Goal: Task Accomplishment & Management: Manage account settings

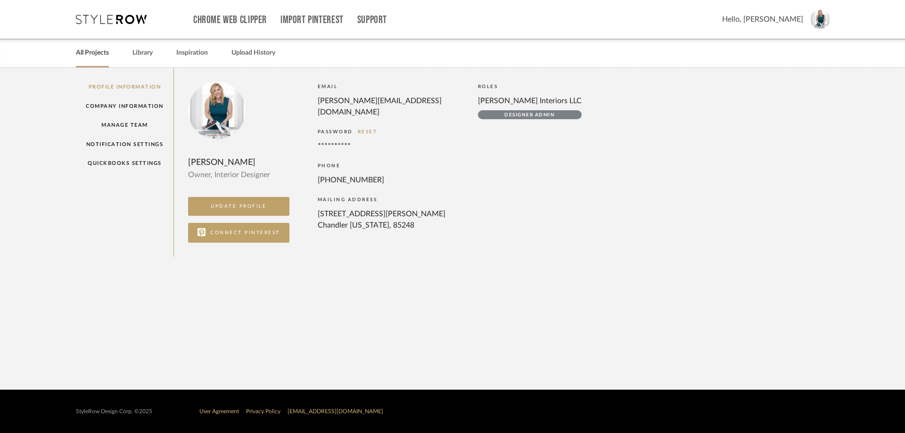
click at [88, 55] on link "All Projects" at bounding box center [92, 53] width 33 height 13
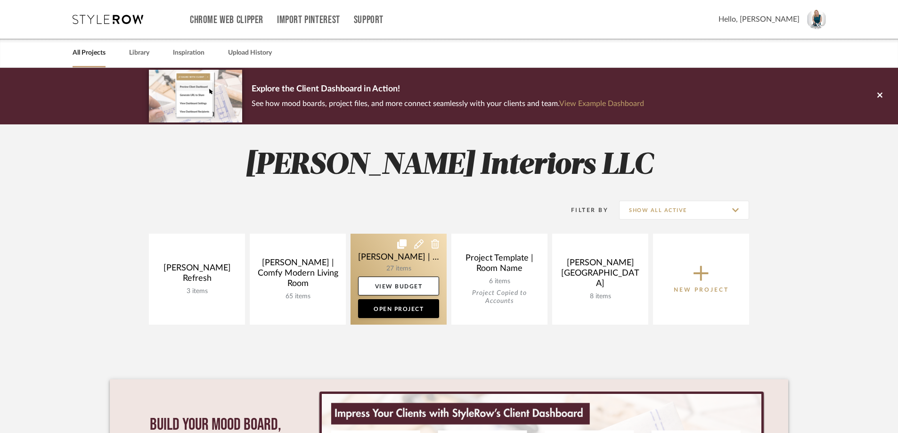
click at [412, 263] on link at bounding box center [399, 279] width 96 height 91
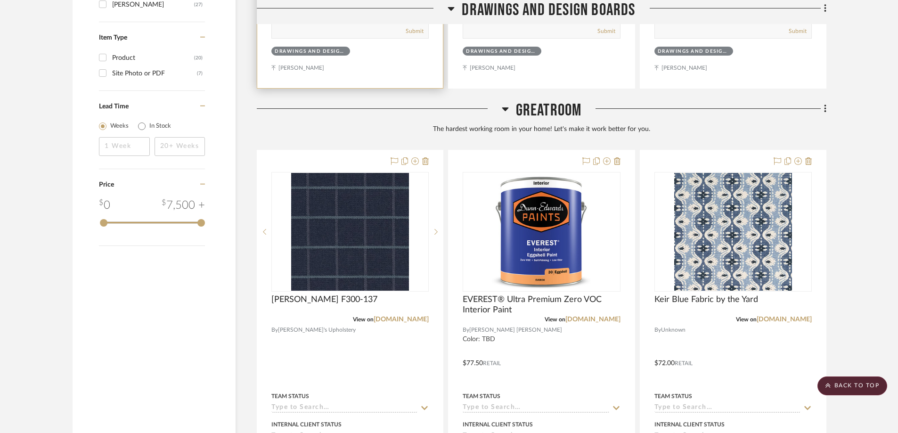
scroll to position [1226, 0]
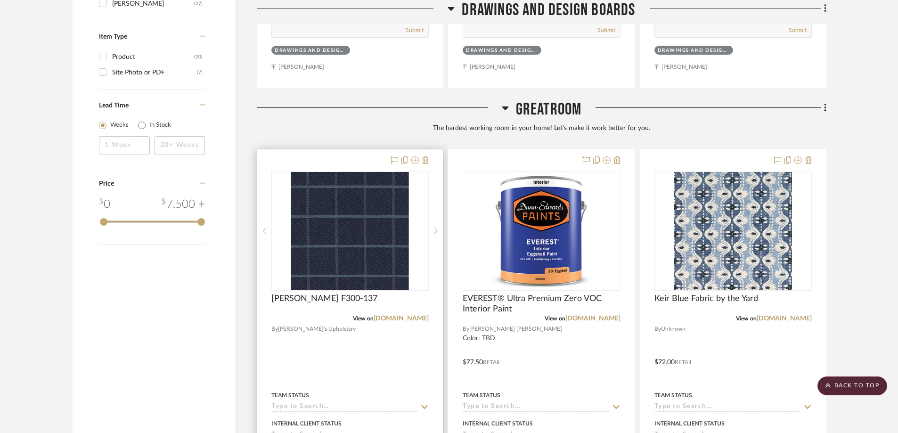
click at [356, 149] on div at bounding box center [350, 355] width 186 height 412
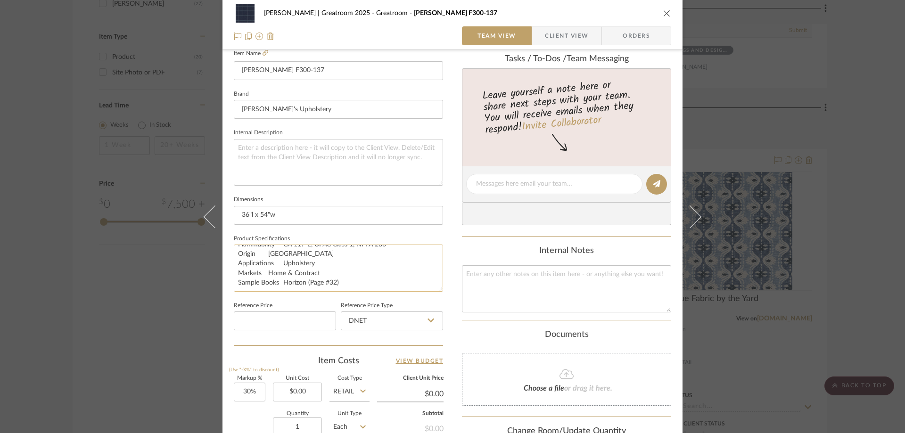
scroll to position [283, 0]
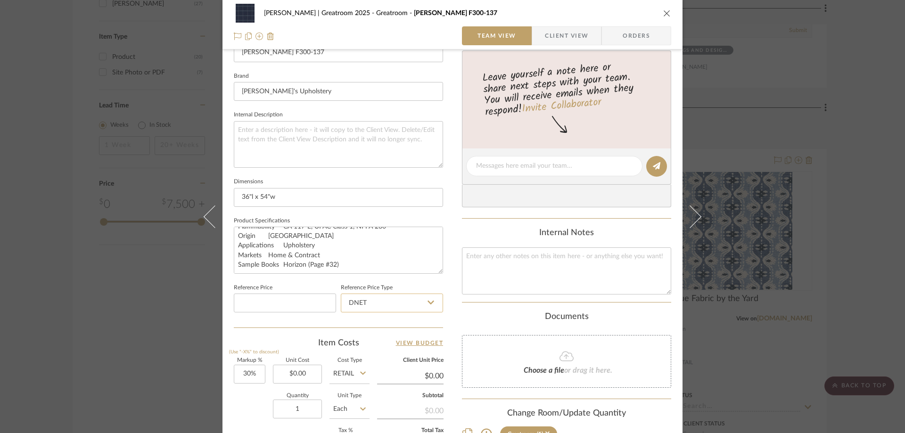
click at [394, 304] on input "DNET" at bounding box center [392, 303] width 102 height 19
click at [373, 350] on div "Retail" at bounding box center [396, 351] width 116 height 24
type input "Retail"
type input "0%"
click at [238, 402] on div "Quantity 1 Unit Type Each" at bounding box center [302, 410] width 136 height 33
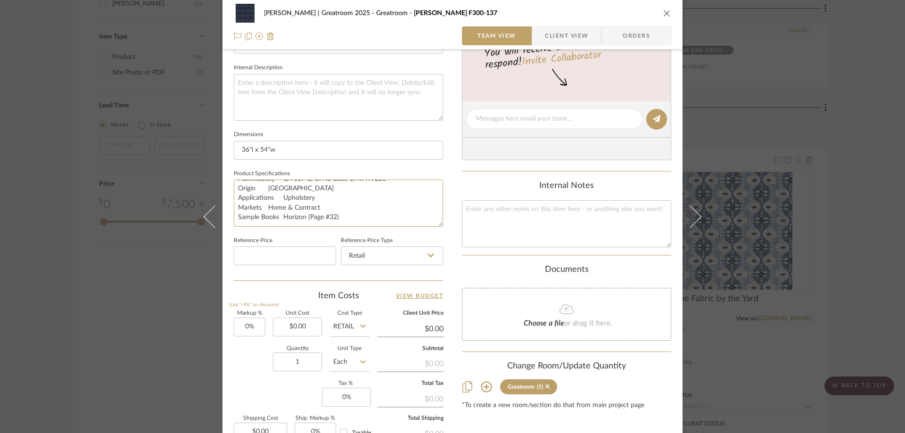
scroll to position [0, 0]
drag, startPoint x: 353, startPoint y: 222, endPoint x: 227, endPoint y: 168, distance: 137.3
click at [227, 168] on div "[PERSON_NAME] | Greatroom 2025 Greatroom Charlotte Fabrics F300-137 Team View C…" at bounding box center [453, 112] width 460 height 871
click at [269, 82] on textarea at bounding box center [338, 97] width 209 height 47
paste textarea "Durability Exceeds 200,000 Wyzenbeek Rubs (Heavy Duty) Features Crypton: Perman…"
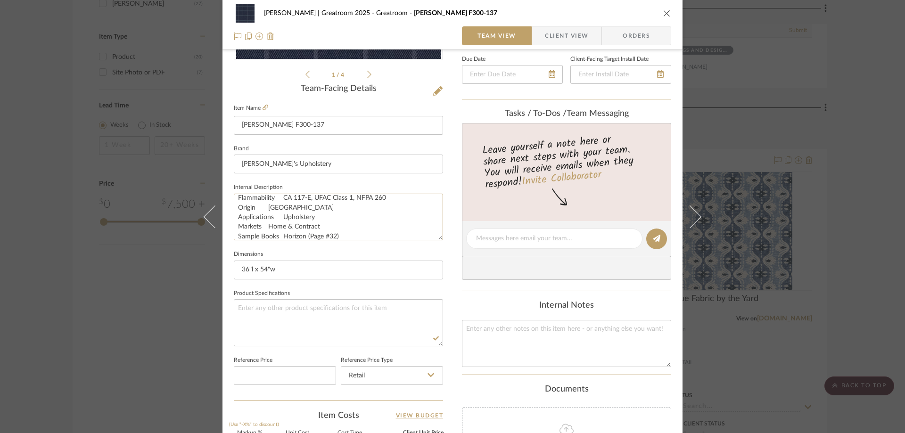
scroll to position [189, 0]
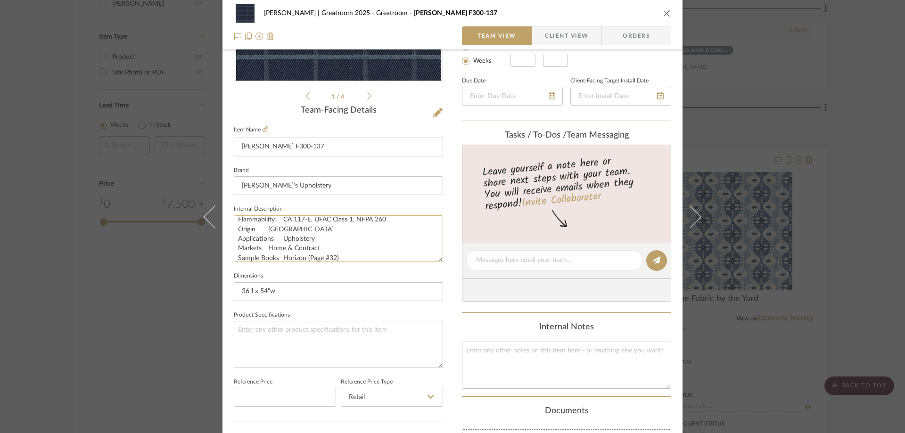
click at [237, 219] on textarea "Durability Exceeds 200,000 Wyzenbeek Rubs (Heavy Duty) Features Crypton: Perman…" at bounding box center [338, 238] width 209 height 47
click at [234, 219] on textarea "Durability Exceeds 200,000 Wyzenbeek Rubs (Heavy Duty) Features Crypton: Perman…" at bounding box center [338, 238] width 209 height 47
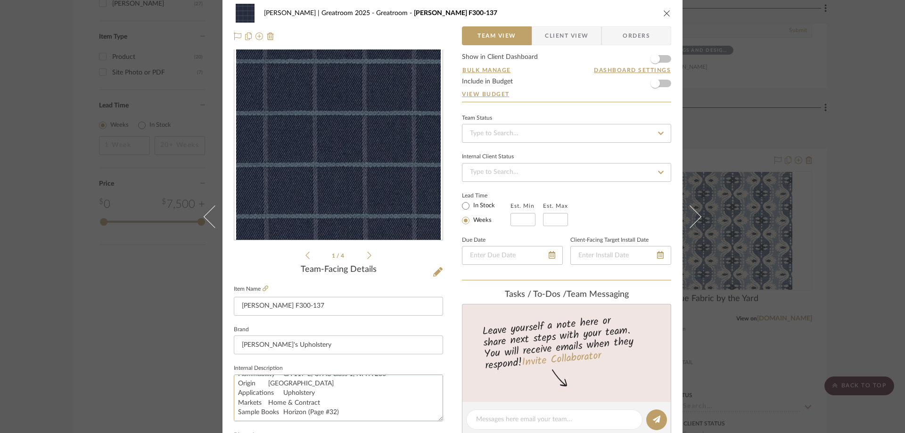
scroll to position [0, 0]
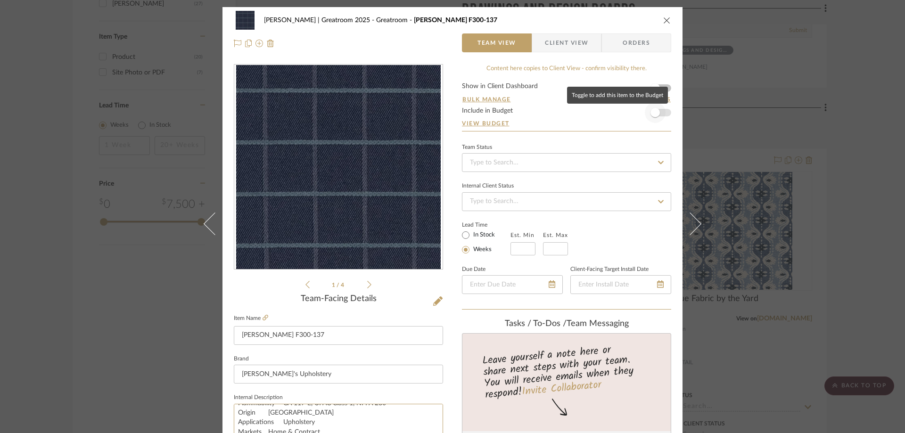
type textarea "Piano Bench Fabric Durability Exceeds 200,000 Wyzenbeek Rubs (Heavy Duty) Featu…"
click at [657, 114] on span "button" at bounding box center [655, 112] width 21 height 21
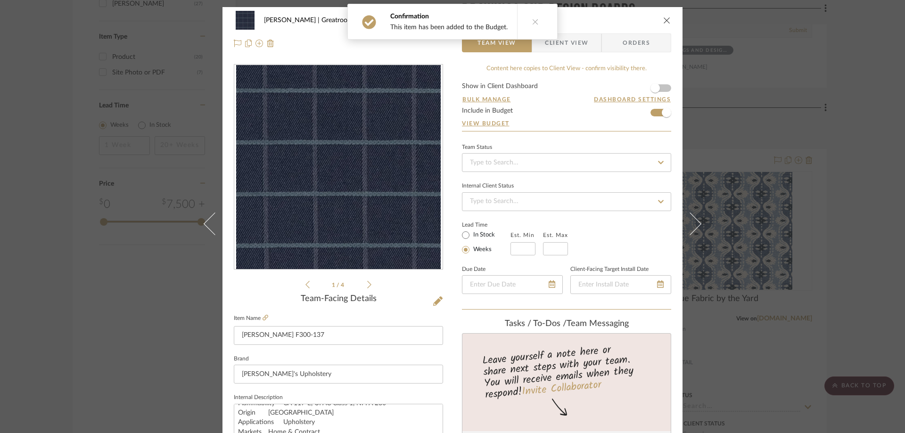
click at [532, 20] on icon at bounding box center [535, 21] width 7 height 7
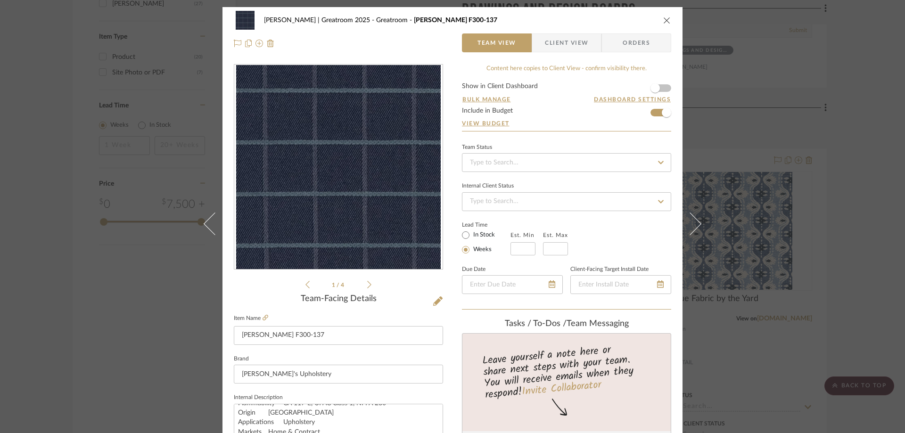
click at [658, 24] on div "[PERSON_NAME] | Greatroom 2025 Greatroom Charlotte Fabrics F300-137" at bounding box center [452, 20] width 437 height 19
click at [664, 22] on icon "close" at bounding box center [667, 20] width 8 height 8
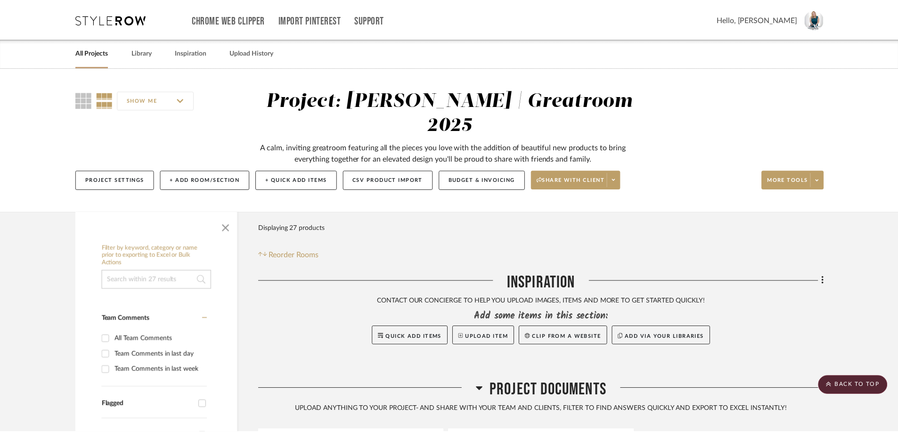
scroll to position [1226, 0]
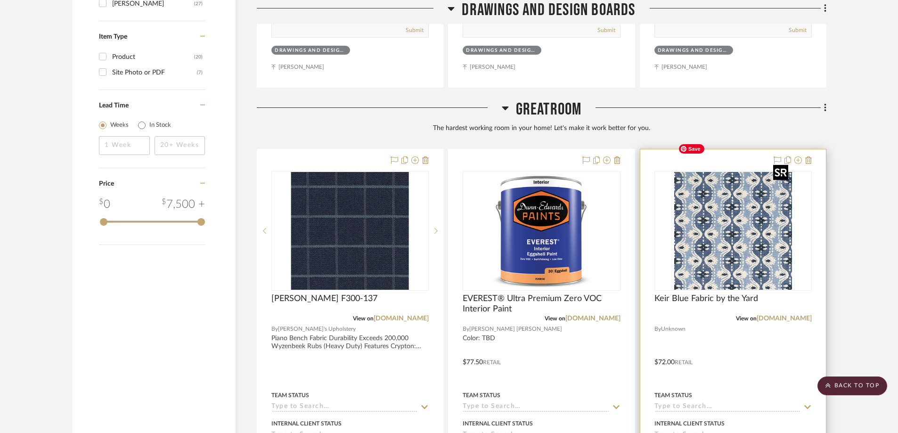
click at [710, 222] on img "0" at bounding box center [734, 231] width 118 height 118
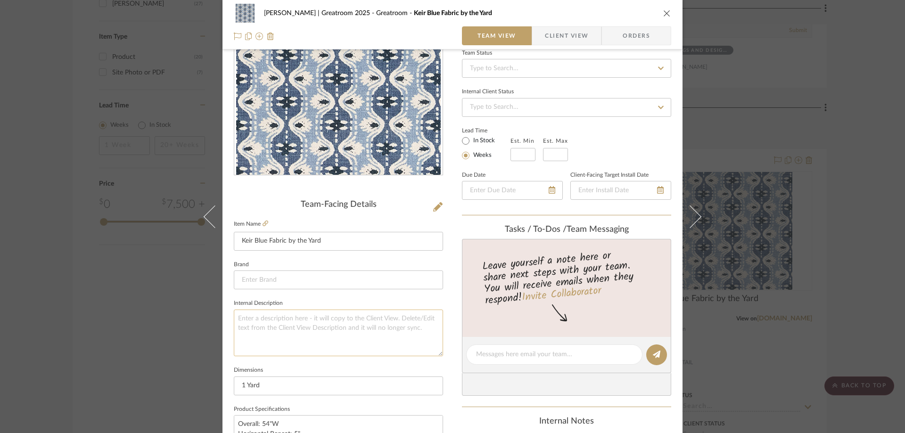
scroll to position [236, 0]
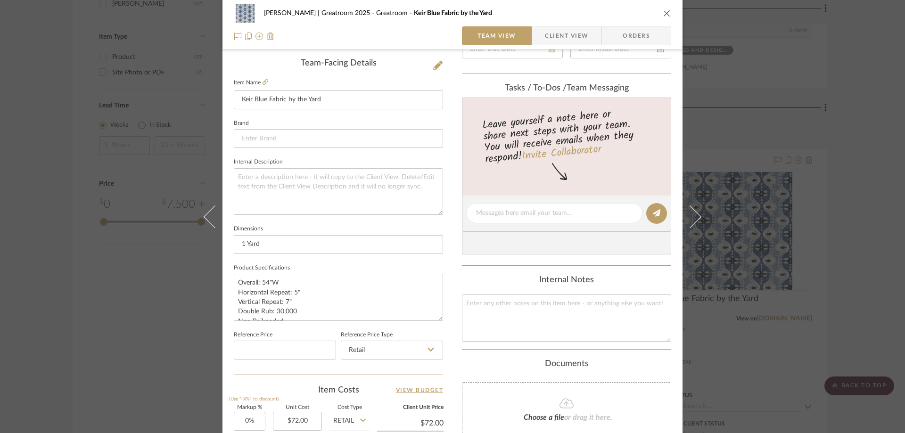
click at [850, 127] on div "[PERSON_NAME] | Greatroom 2025 Greatroom Keir Blue Fabric by the Yard Team View…" at bounding box center [452, 216] width 905 height 433
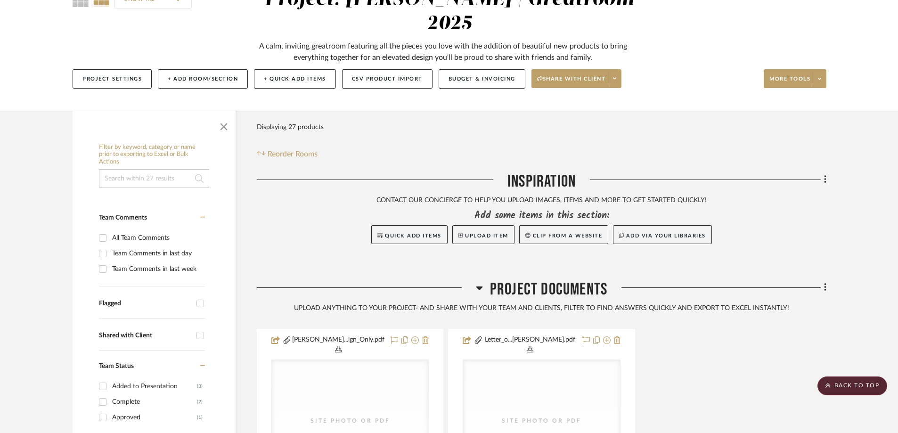
scroll to position [0, 0]
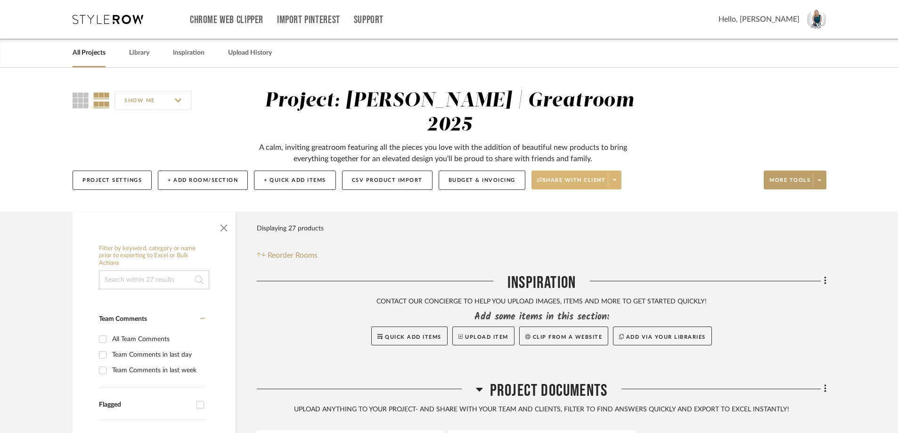
click at [620, 173] on span at bounding box center [614, 180] width 13 height 14
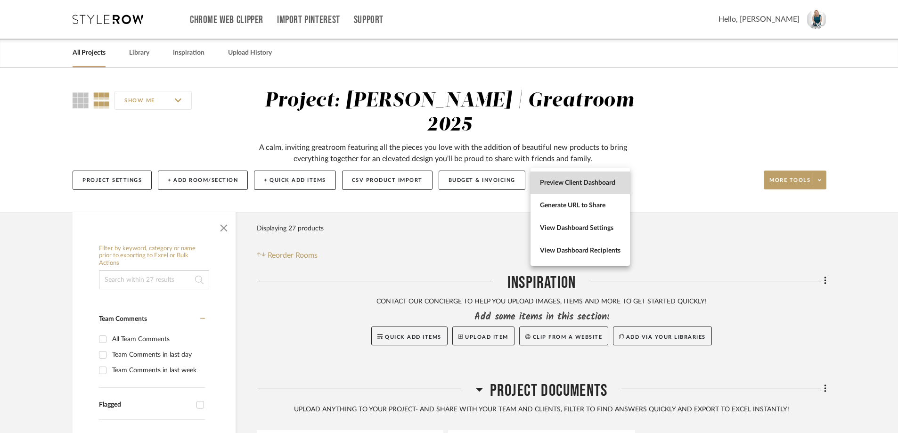
click at [609, 181] on span "Preview Client Dashboard" at bounding box center [580, 183] width 81 height 8
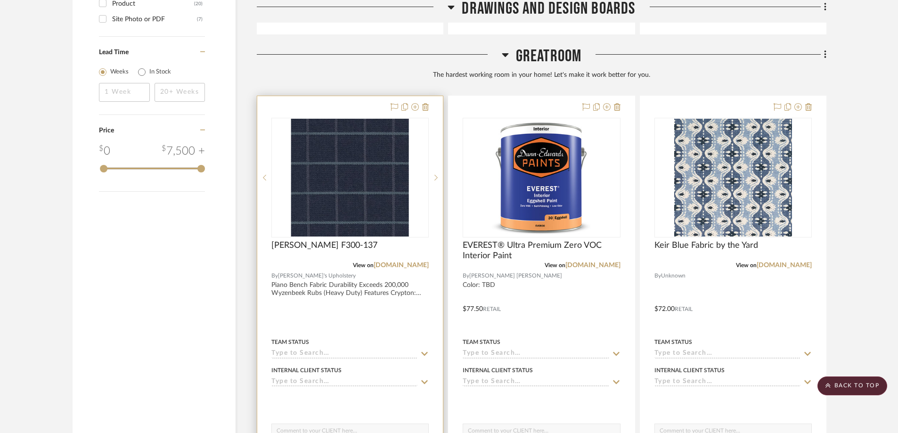
scroll to position [1273, 0]
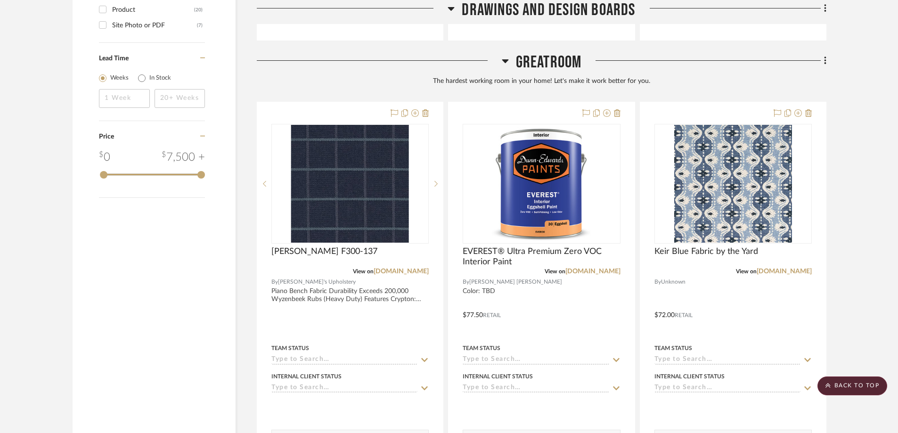
click at [890, 157] on project-details-page "SHOW ME Project: [PERSON_NAME] | Greatroom 2025 A calm, inviting greatroom feat…" at bounding box center [449, 340] width 898 height 3091
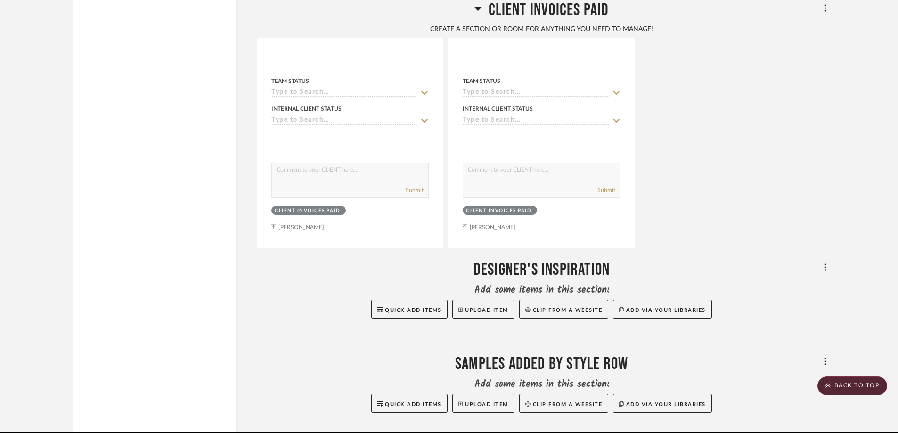
scroll to position [2993, 0]
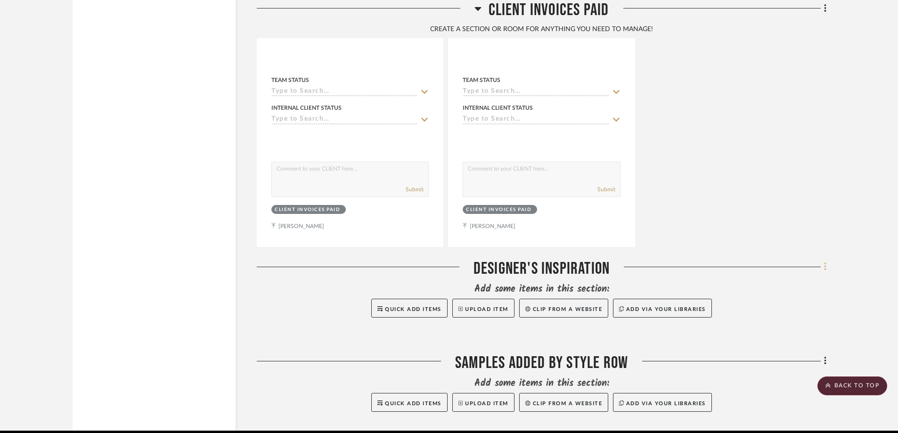
click at [827, 262] on icon at bounding box center [825, 267] width 3 height 10
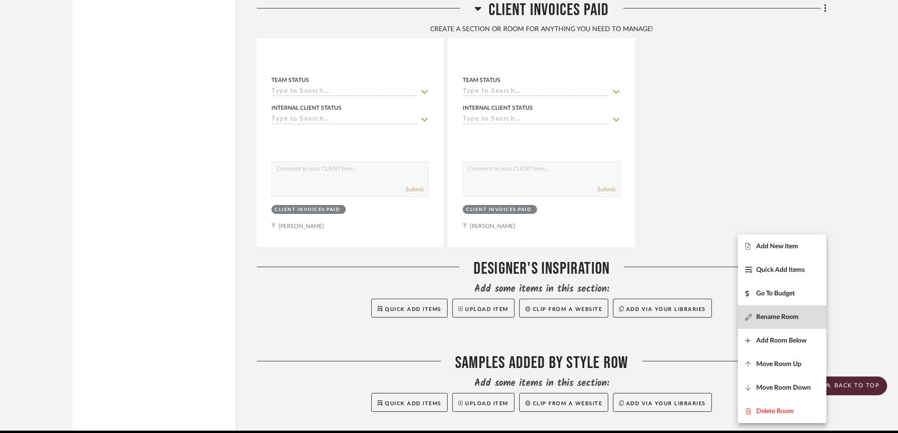
click at [791, 319] on span "Rename Room" at bounding box center [778, 317] width 42 height 8
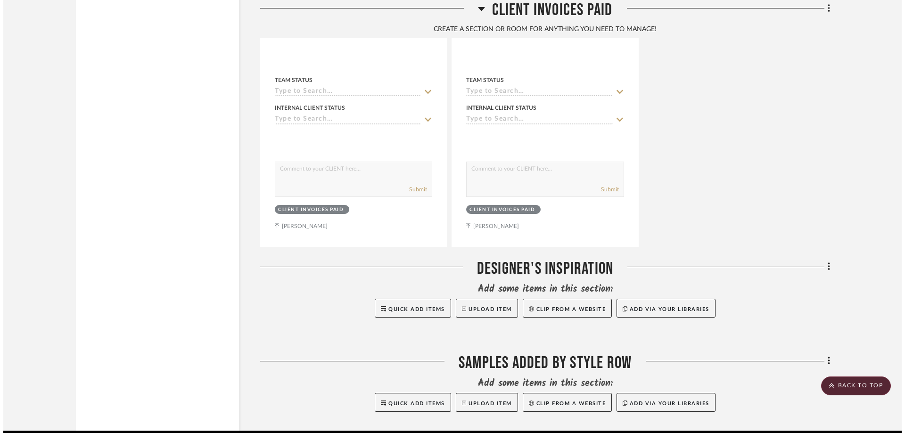
scroll to position [0, 0]
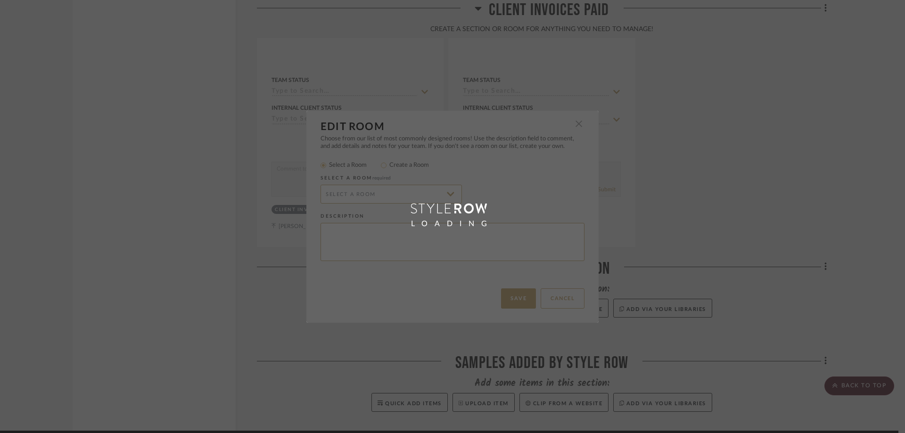
radio input "false"
radio input "true"
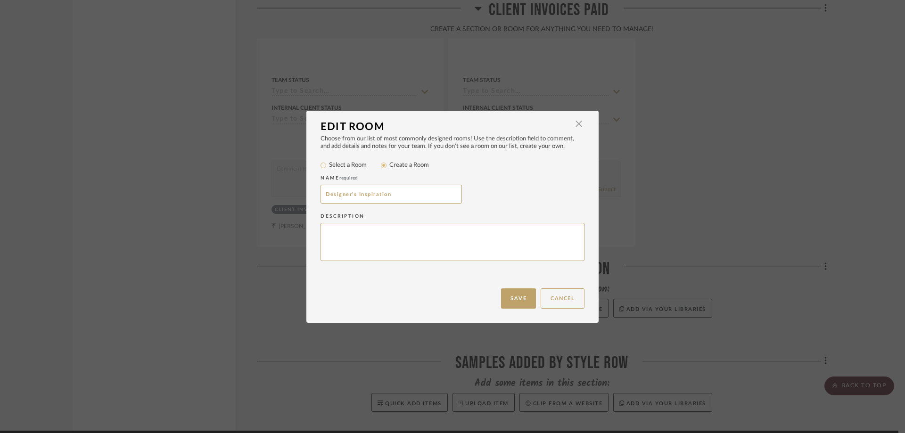
drag, startPoint x: 347, startPoint y: 197, endPoint x: 269, endPoint y: 205, distance: 78.2
click at [269, 205] on div "Edit Room × Choose from our list of most commonly designed rooms! Use the descr…" at bounding box center [452, 216] width 905 height 433
click at [330, 195] on input "3d Drawings" at bounding box center [391, 194] width 141 height 19
type input "3D Drawings"
click at [354, 233] on textarea at bounding box center [453, 242] width 264 height 38
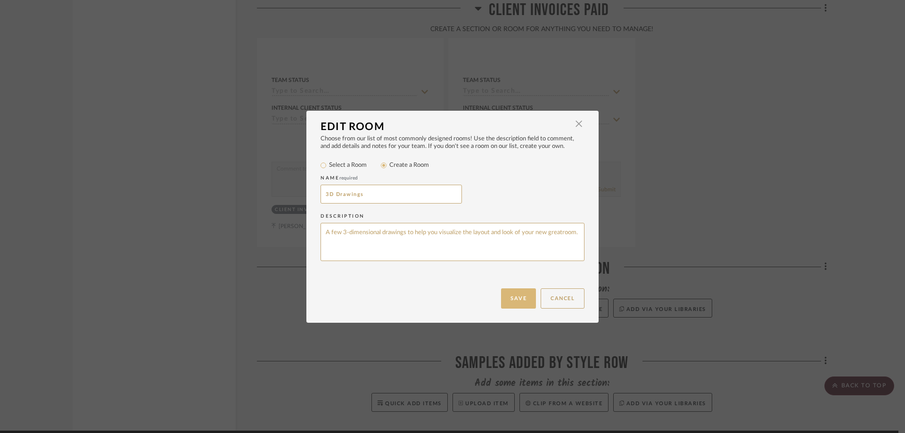
type textarea "A few 3-dimensional drawings to help you visualize the layout and look of your …"
click at [519, 295] on button "Save" at bounding box center [518, 298] width 35 height 20
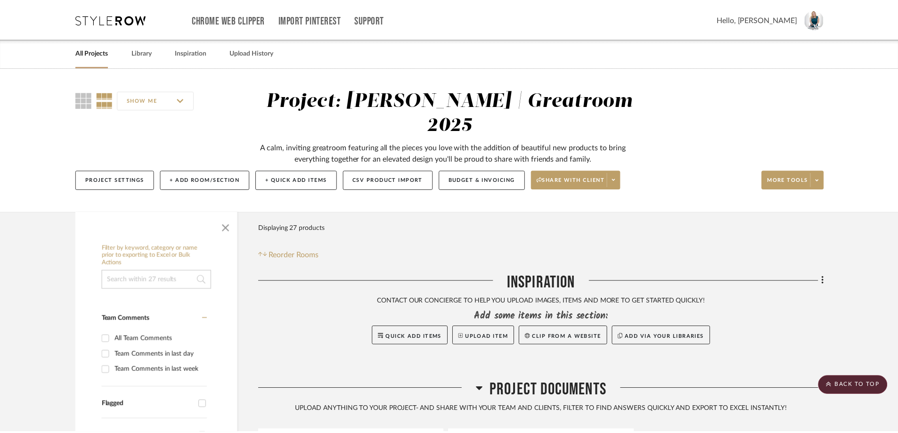
scroll to position [2993, 0]
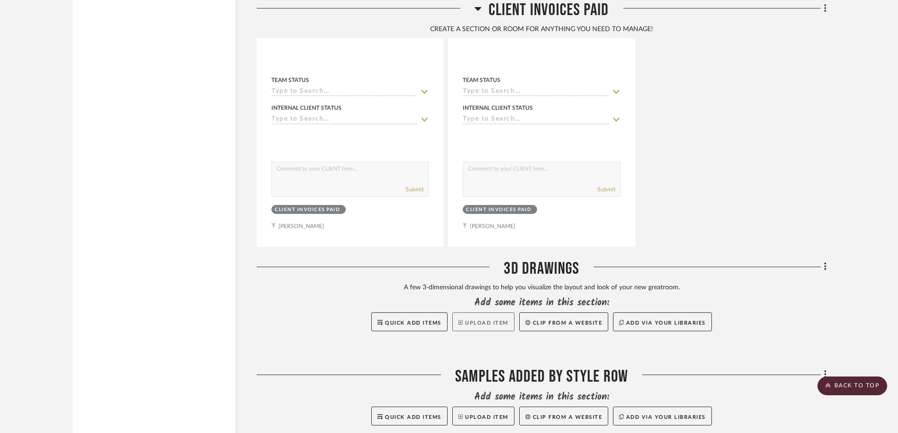
click at [482, 313] on button "Upload Item" at bounding box center [484, 322] width 62 height 19
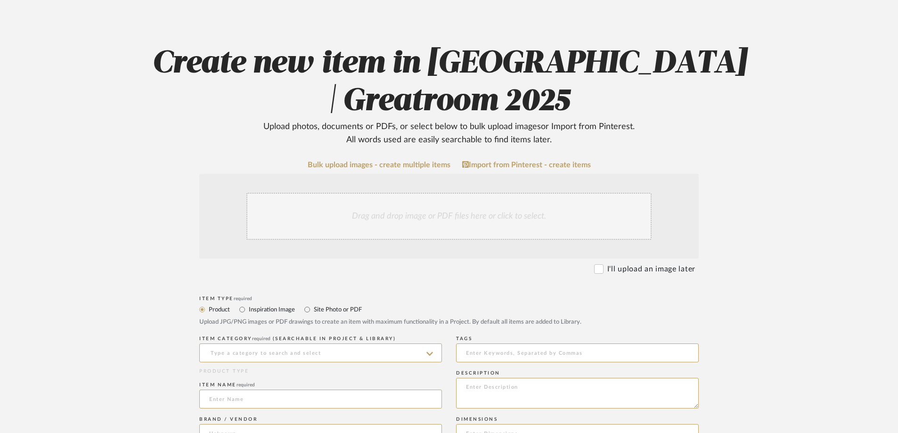
scroll to position [141, 0]
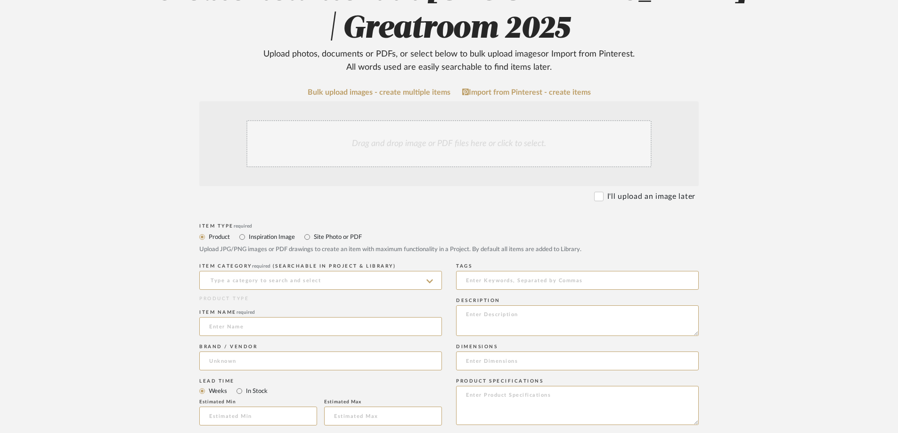
click at [433, 137] on div "Drag and drop image or PDF files here or click to select." at bounding box center [449, 143] width 405 height 47
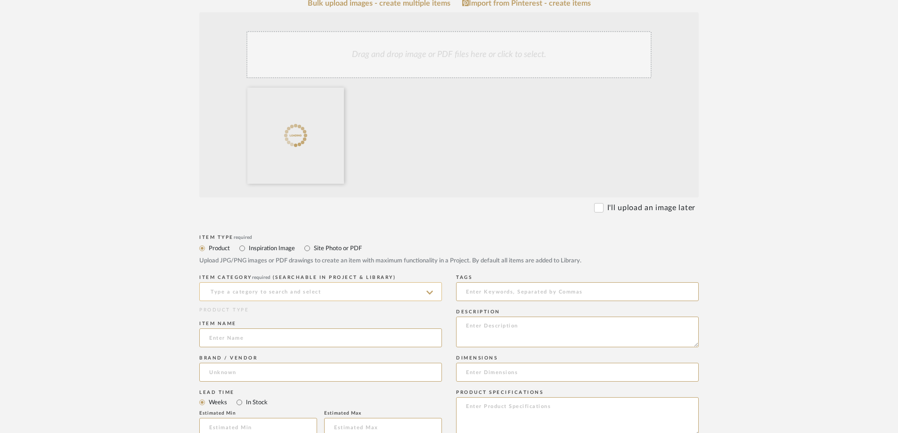
scroll to position [236, 0]
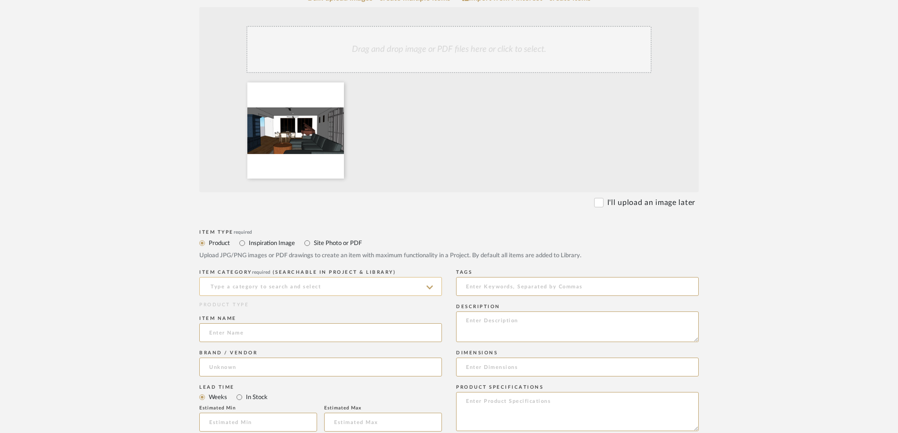
click at [351, 285] on input at bounding box center [320, 286] width 243 height 19
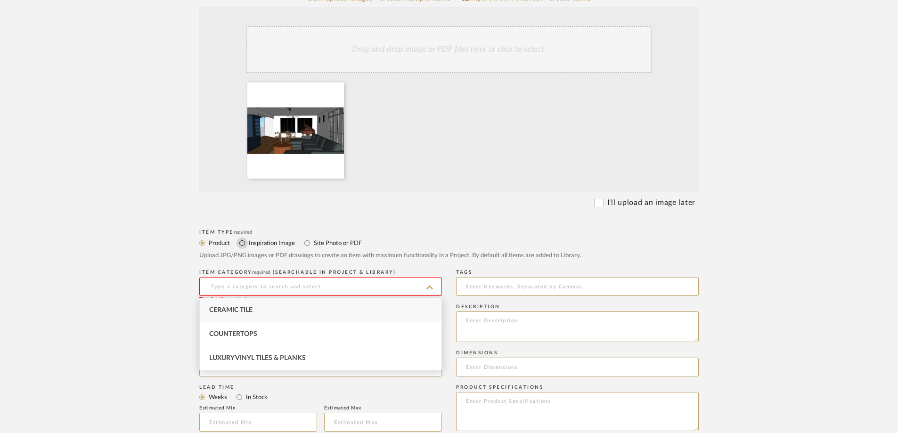
click at [244, 242] on input "Inspiration Image" at bounding box center [242, 243] width 11 height 11
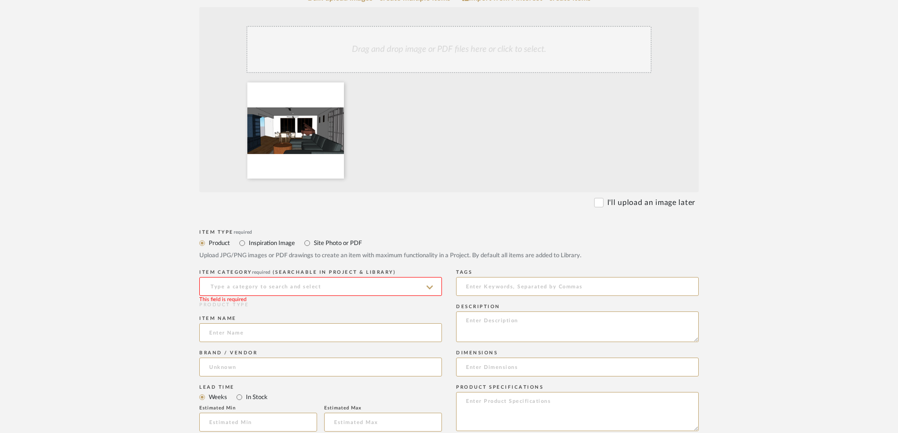
click at [280, 284] on input at bounding box center [320, 286] width 243 height 19
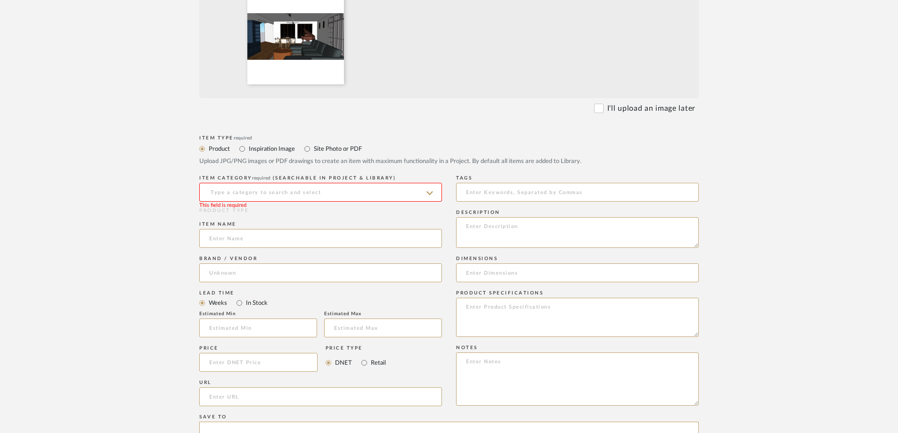
scroll to position [283, 0]
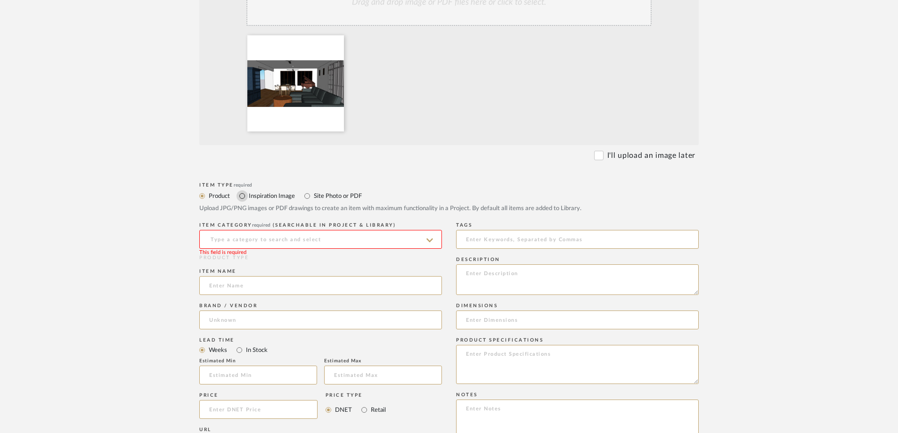
click at [242, 196] on input "Inspiration Image" at bounding box center [242, 195] width 11 height 11
radio input "true"
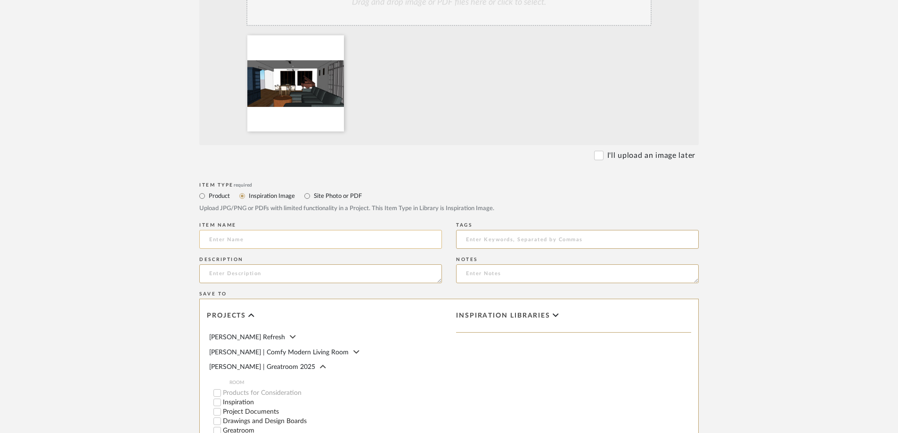
click at [258, 243] on input at bounding box center [320, 239] width 243 height 19
drag, startPoint x: 213, startPoint y: 234, endPoint x: 205, endPoint y: 236, distance: 8.7
click at [205, 236] on input "#D Drawing #3" at bounding box center [320, 239] width 243 height 19
click at [267, 239] on input "3D Drawing #3" at bounding box center [320, 239] width 243 height 19
drag, startPoint x: 267, startPoint y: 239, endPoint x: 200, endPoint y: 237, distance: 67.0
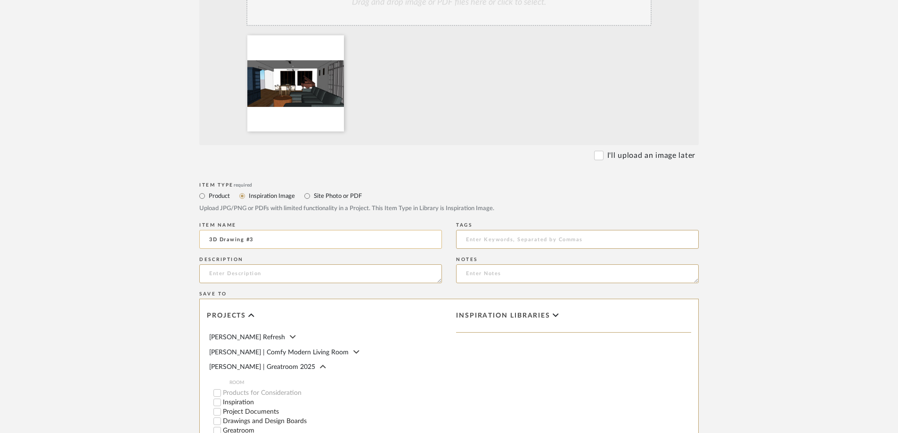
click at [200, 237] on input "3D Drawing #3" at bounding box center [320, 239] width 243 height 19
type input "3D Drawing #3"
click at [517, 243] on input at bounding box center [577, 239] width 243 height 19
type input "[PERSON_NAME] Greatroom"
click at [412, 273] on textarea at bounding box center [320, 273] width 243 height 19
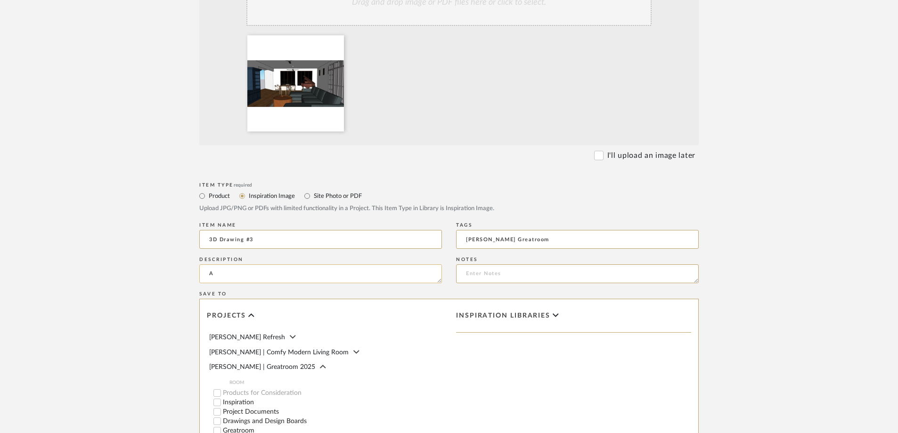
type textarea "A"
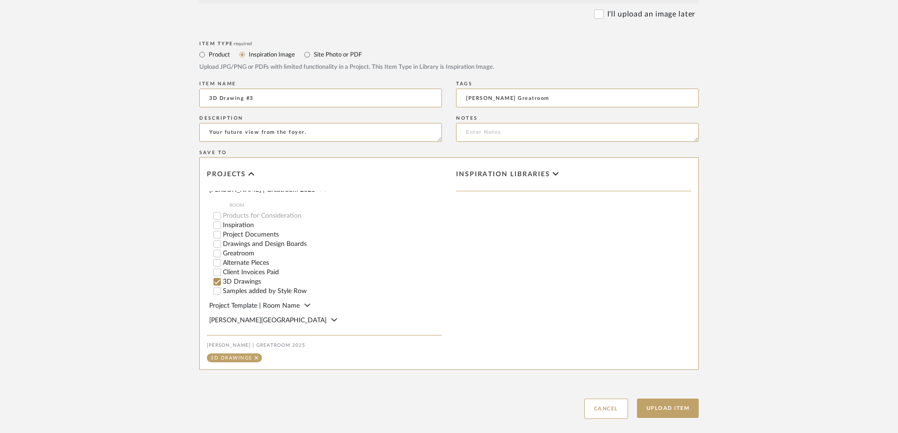
scroll to position [477, 0]
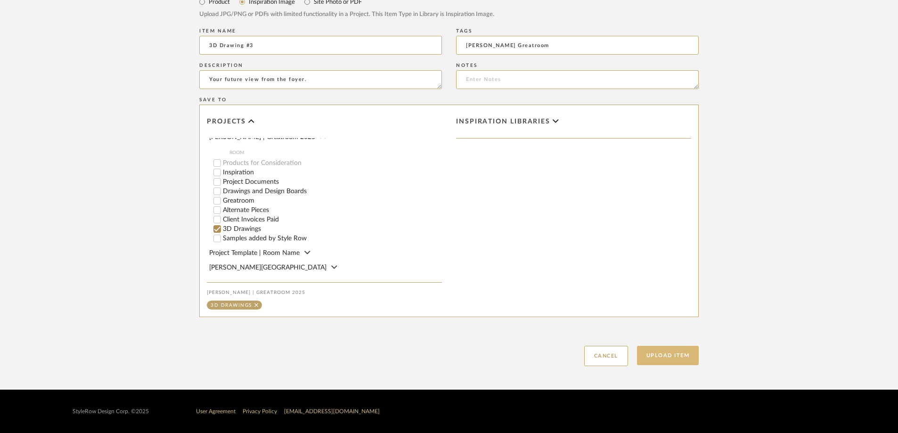
type textarea "Your future view from the foyer."
click at [664, 361] on button "Upload Item" at bounding box center [668, 355] width 62 height 19
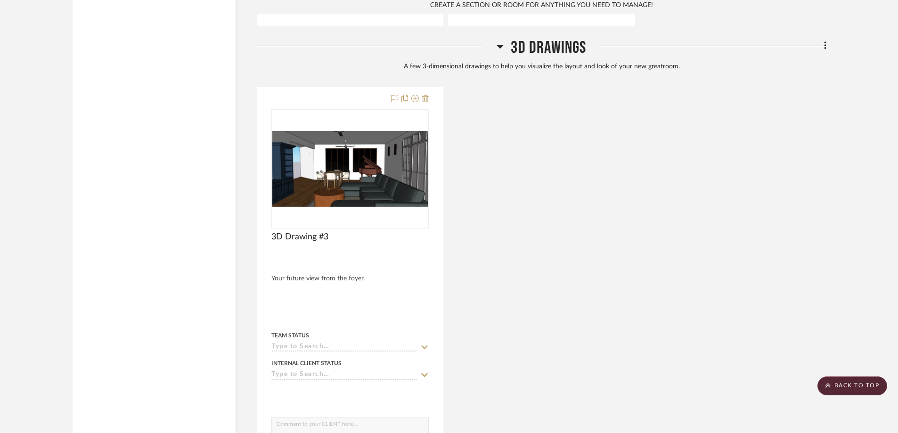
scroll to position [3214, 0]
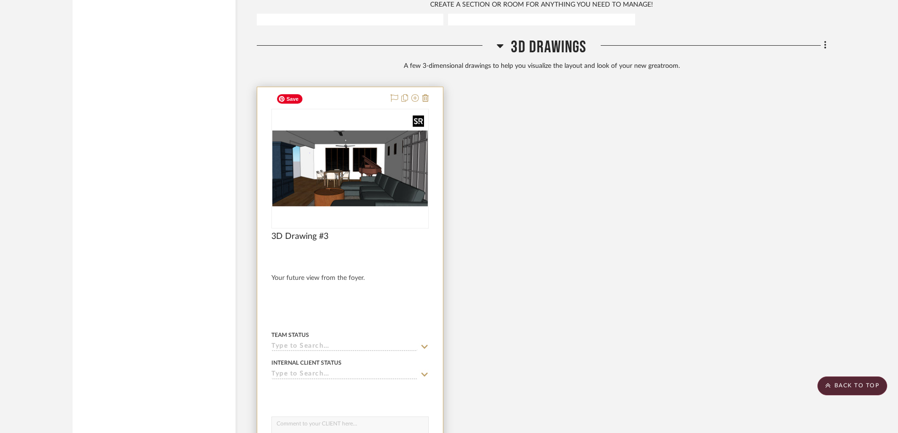
click at [366, 131] on img "0" at bounding box center [350, 168] width 156 height 75
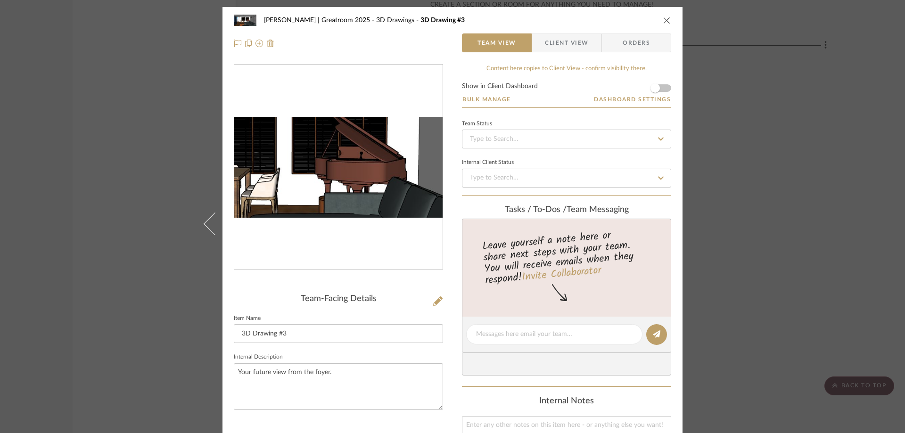
click at [354, 169] on img "0" at bounding box center [338, 167] width 208 height 101
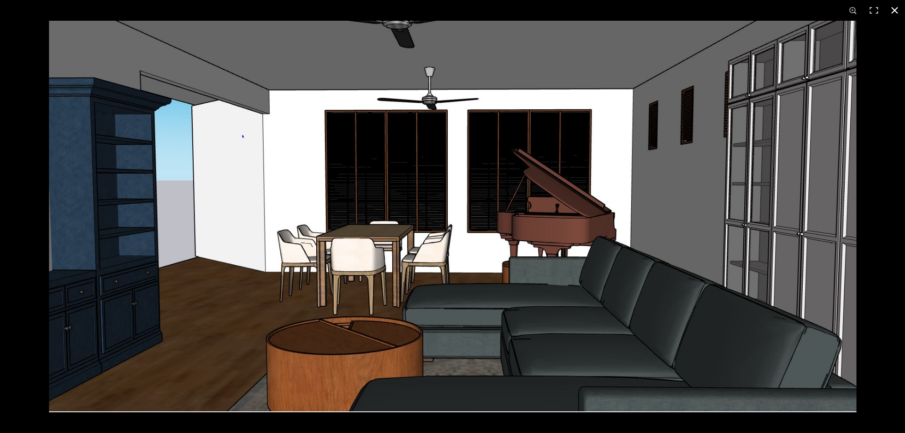
click at [898, 7] on button at bounding box center [894, 10] width 21 height 21
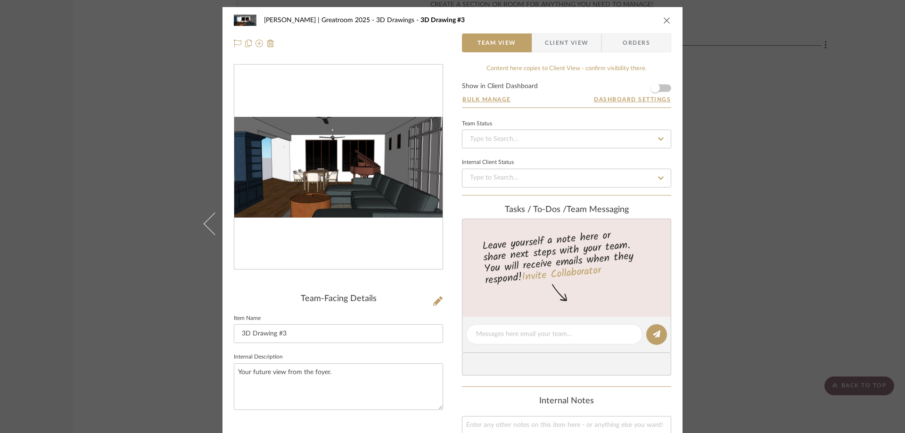
click at [663, 21] on icon "close" at bounding box center [667, 20] width 8 height 8
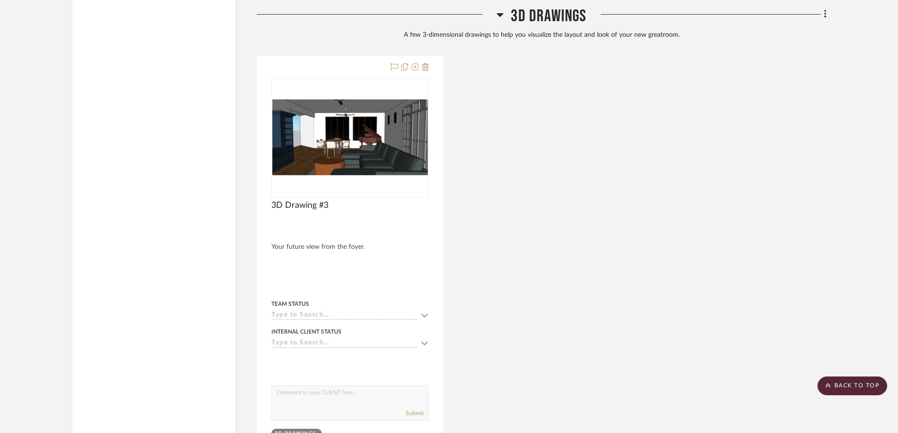
scroll to position [3167, 0]
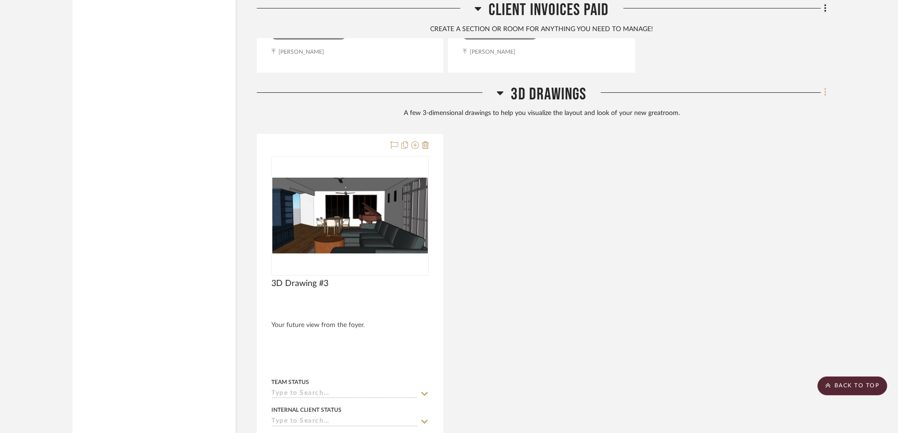
click at [824, 87] on icon at bounding box center [825, 92] width 3 height 10
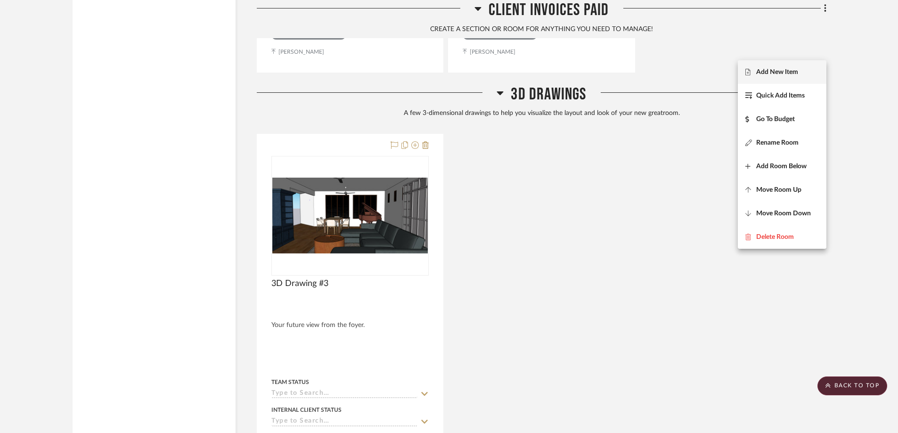
click at [788, 74] on span "Add New Item" at bounding box center [778, 72] width 42 height 8
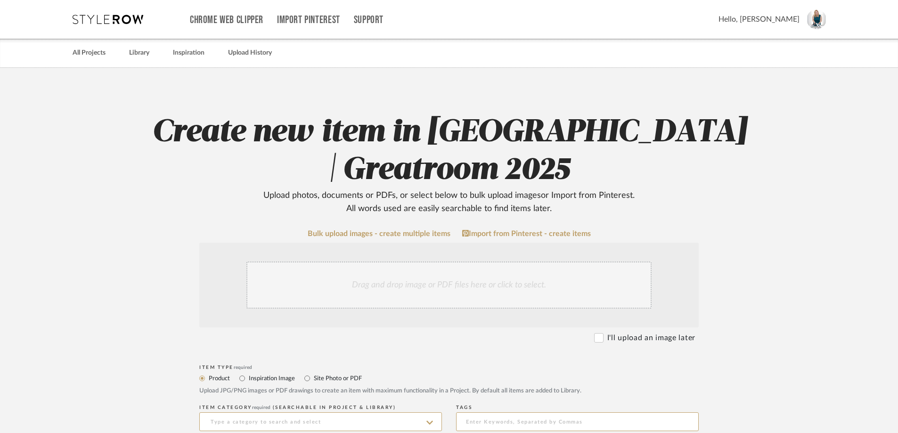
click at [438, 303] on div "Drag and drop image or PDF files here or click to select." at bounding box center [449, 285] width 405 height 47
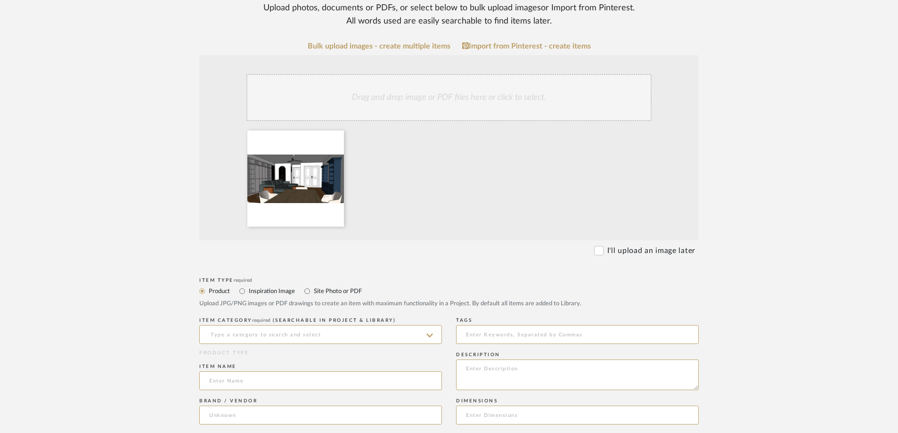
scroll to position [189, 0]
click at [244, 291] on input "Inspiration Image" at bounding box center [242, 290] width 11 height 11
radio input "true"
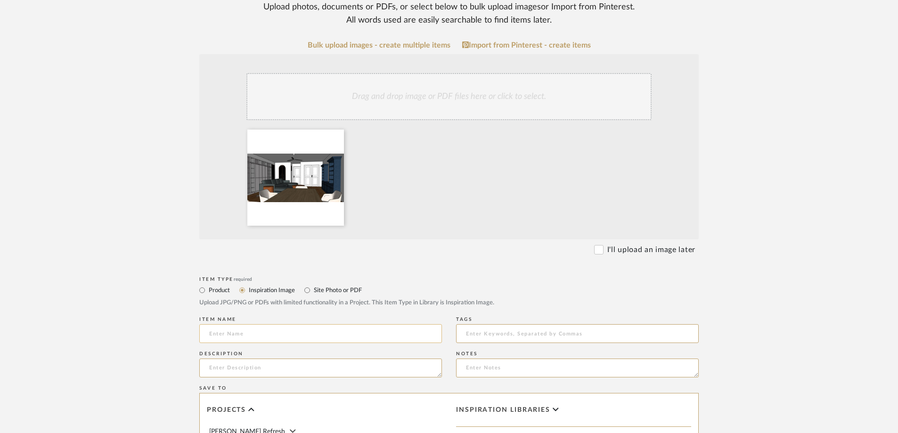
click at [257, 329] on input at bounding box center [320, 333] width 243 height 19
paste input "3D Drawing #3"
drag, startPoint x: 253, startPoint y: 338, endPoint x: 249, endPoint y: 334, distance: 6.0
click at [249, 334] on input "3D Drawing #3" at bounding box center [320, 333] width 243 height 19
type input "3D Drawing #2"
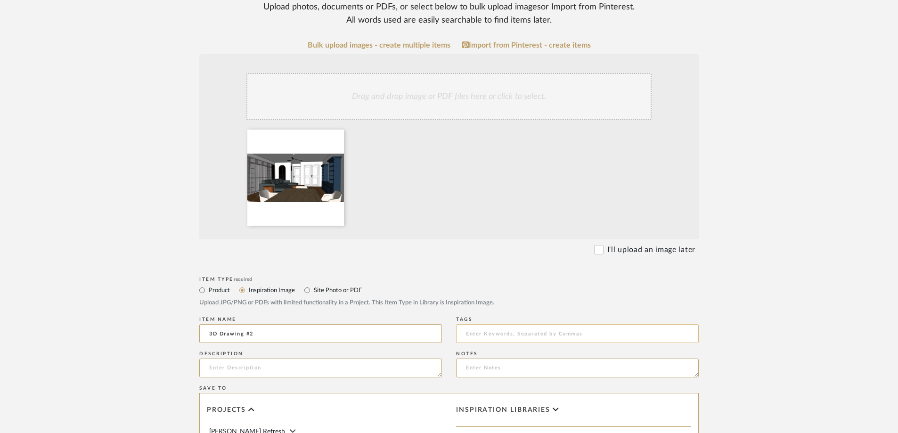
click at [499, 331] on input at bounding box center [577, 333] width 243 height 19
type input "[PERSON_NAME] greatroom"
click at [424, 373] on textarea at bounding box center [320, 368] width 243 height 19
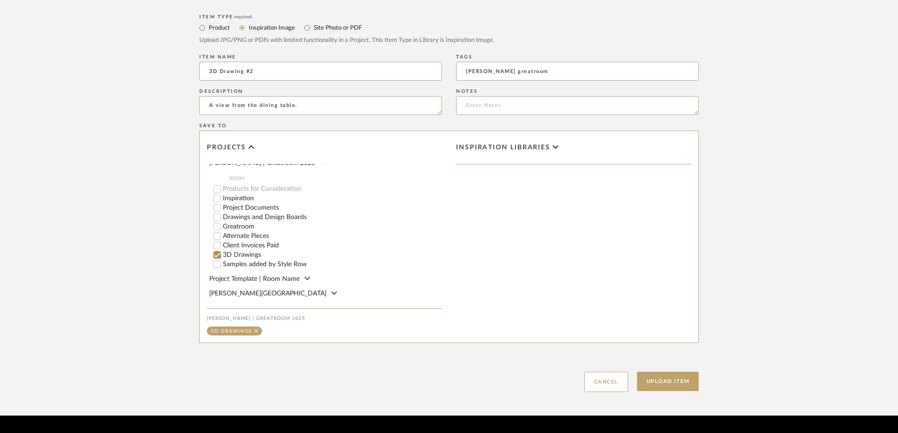
scroll to position [477, 0]
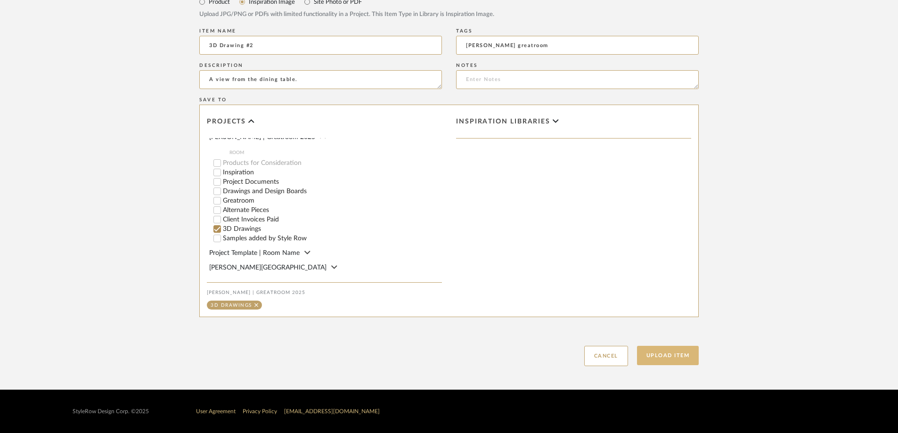
type textarea "A view from the dining table."
click at [657, 355] on button "Upload Item" at bounding box center [668, 355] width 62 height 19
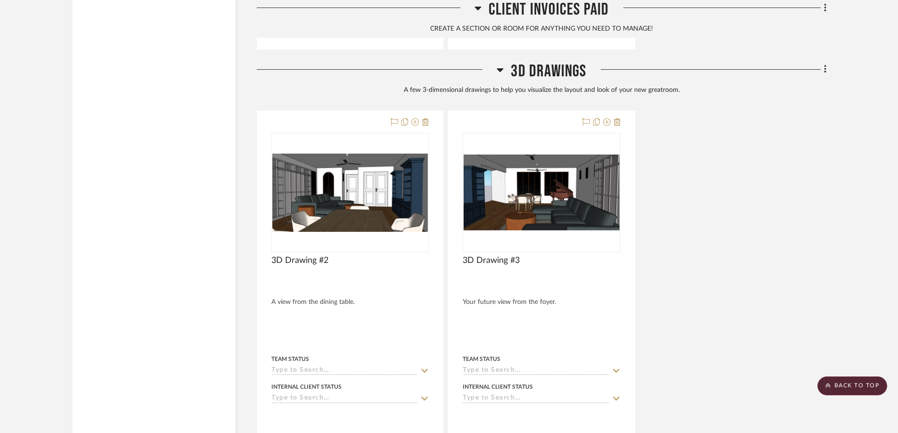
scroll to position [3140, 0]
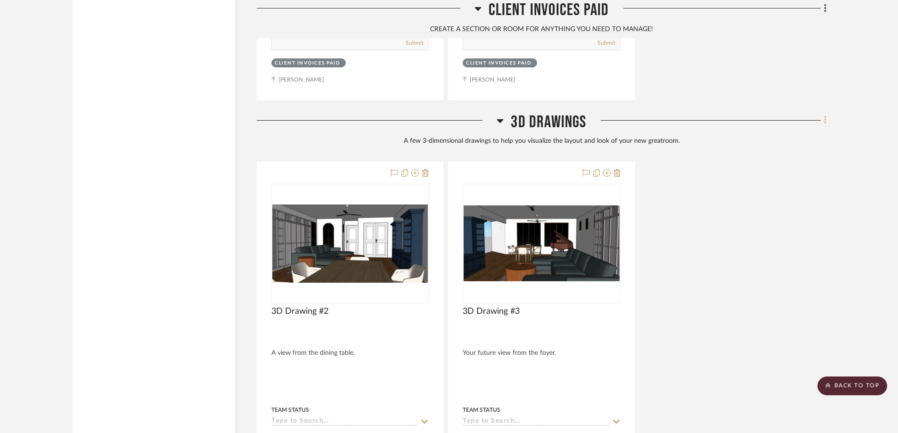
click at [823, 114] on fa-icon at bounding box center [824, 122] width 6 height 16
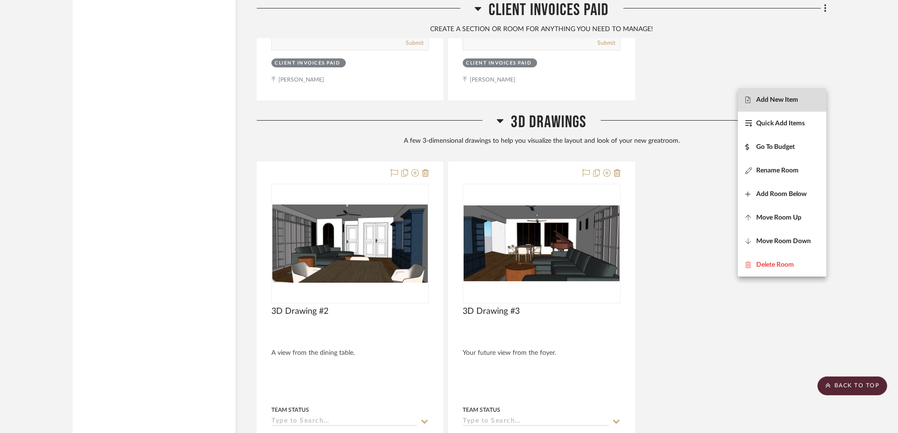
click at [773, 101] on span "Add New Item" at bounding box center [778, 100] width 42 height 8
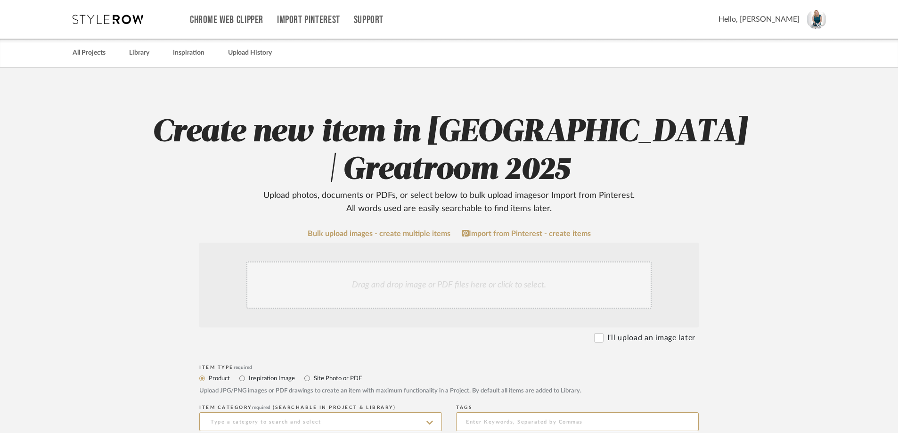
click at [453, 288] on div "Drag and drop image or PDF files here or click to select." at bounding box center [449, 285] width 405 height 47
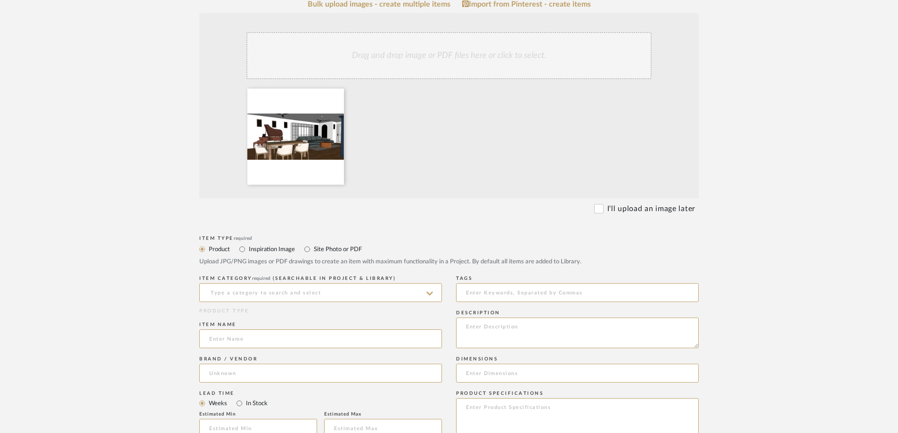
scroll to position [236, 0]
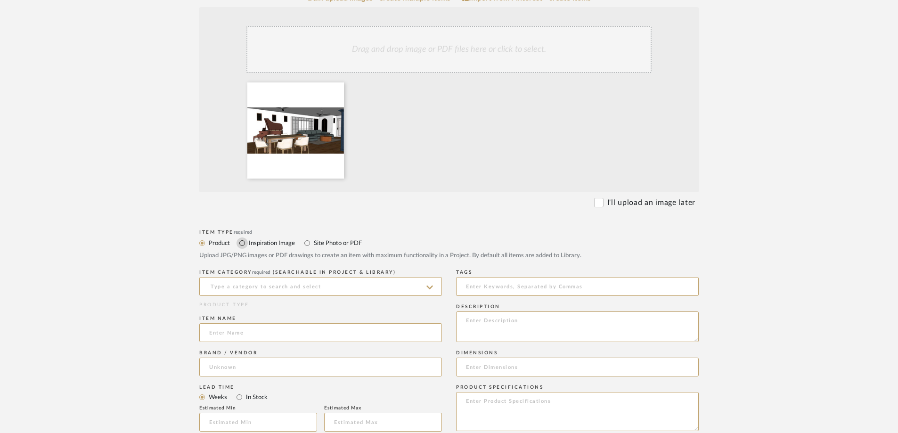
click at [241, 244] on input "Inspiration Image" at bounding box center [242, 243] width 11 height 11
radio input "true"
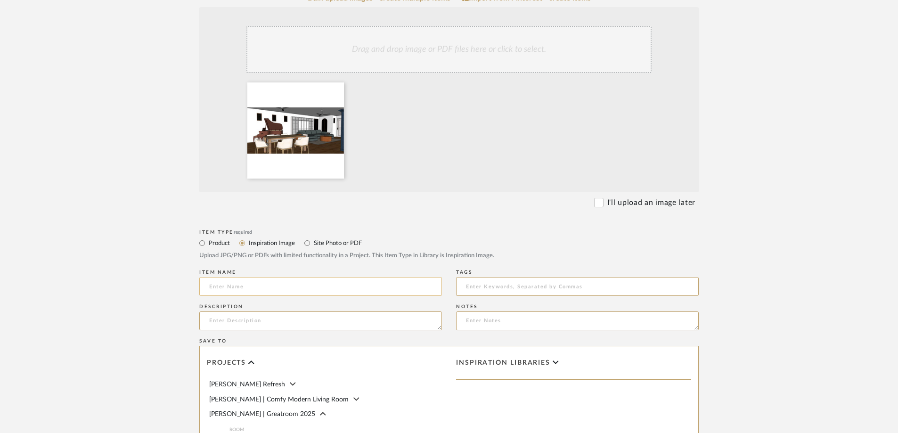
click at [278, 291] on input at bounding box center [320, 286] width 243 height 19
click at [294, 285] on input at bounding box center [320, 286] width 243 height 19
paste input "3D Drawing #3"
drag, startPoint x: 269, startPoint y: 288, endPoint x: 251, endPoint y: 289, distance: 18.4
click at [251, 289] on input "3D Drawing #3" at bounding box center [320, 286] width 243 height 19
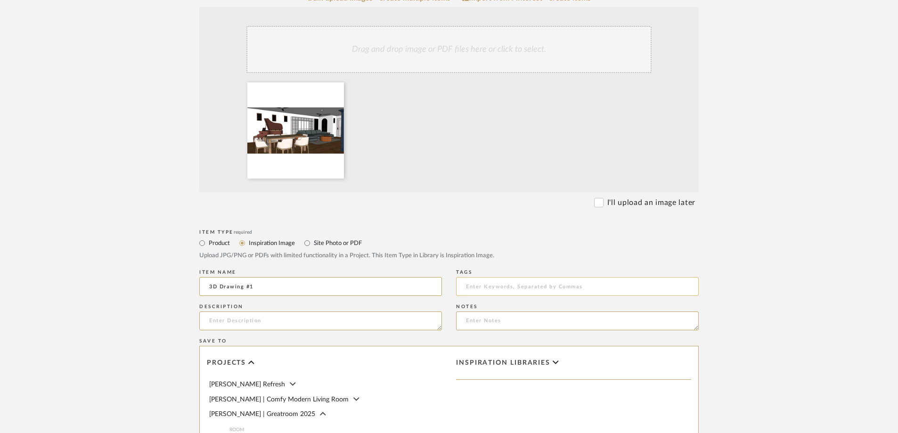
type input "3D Drawing #1"
click at [486, 292] on input at bounding box center [577, 286] width 243 height 19
type input "[PERSON_NAME] Greatroom"
click at [374, 323] on textarea at bounding box center [320, 321] width 243 height 19
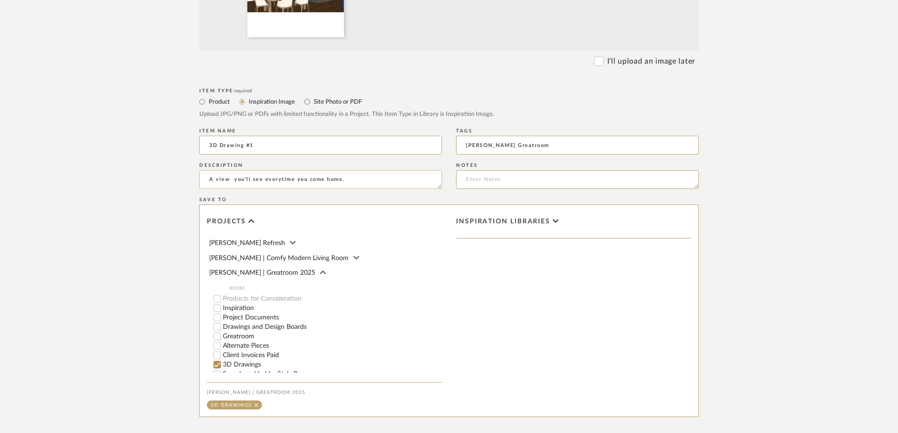
drag, startPoint x: 231, startPoint y: 179, endPoint x: 207, endPoint y: 183, distance: 24.4
click at [207, 183] on textarea "A view you'll see everytime you come home." at bounding box center [320, 179] width 243 height 19
drag, startPoint x: 268, startPoint y: 181, endPoint x: 240, endPoint y: 183, distance: 28.3
click at [240, 183] on textarea "Your view you'll see everytime you come home." at bounding box center [320, 179] width 243 height 19
click at [346, 175] on textarea "Your view everytime you come home." at bounding box center [320, 179] width 243 height 19
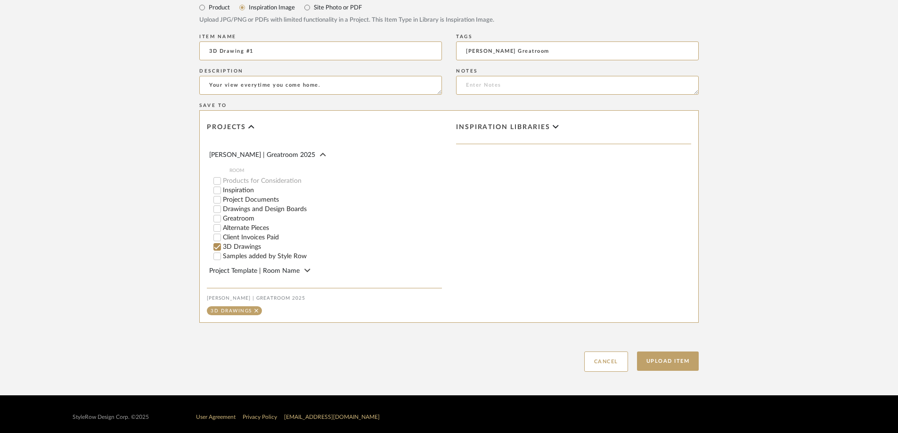
scroll to position [36, 0]
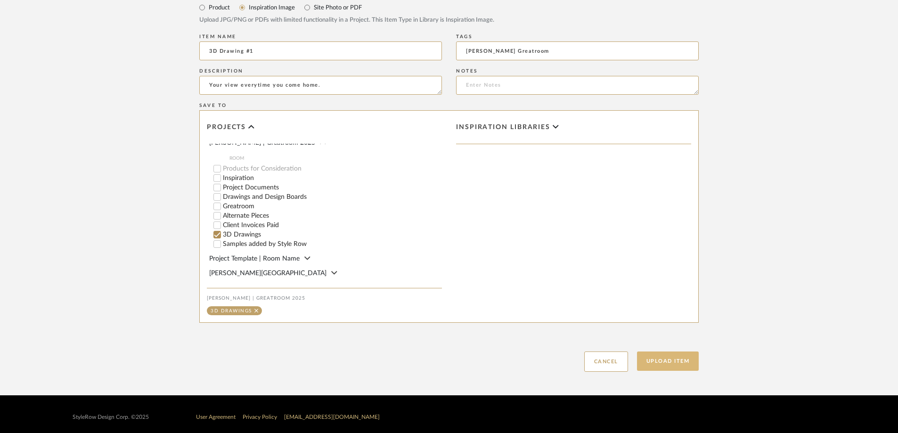
type textarea "Your view everytime you come home."
click at [672, 355] on button "Upload Item" at bounding box center [668, 361] width 62 height 19
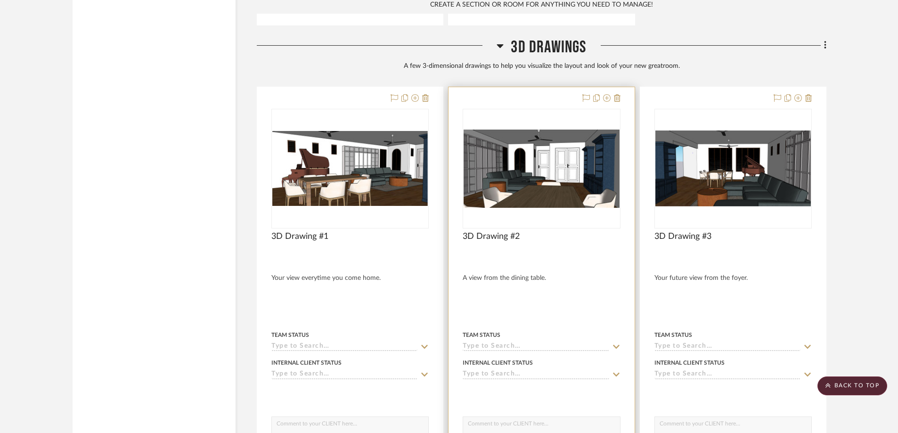
scroll to position [3167, 0]
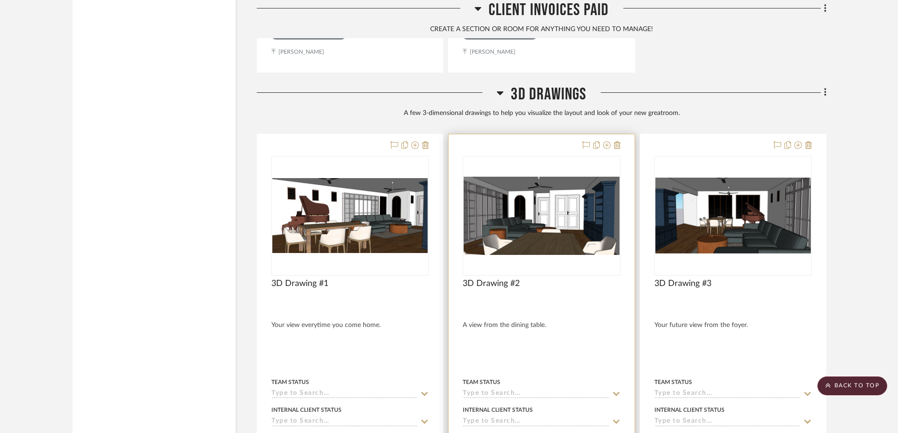
click at [0, 0] on div at bounding box center [0, 0] width 0 height 0
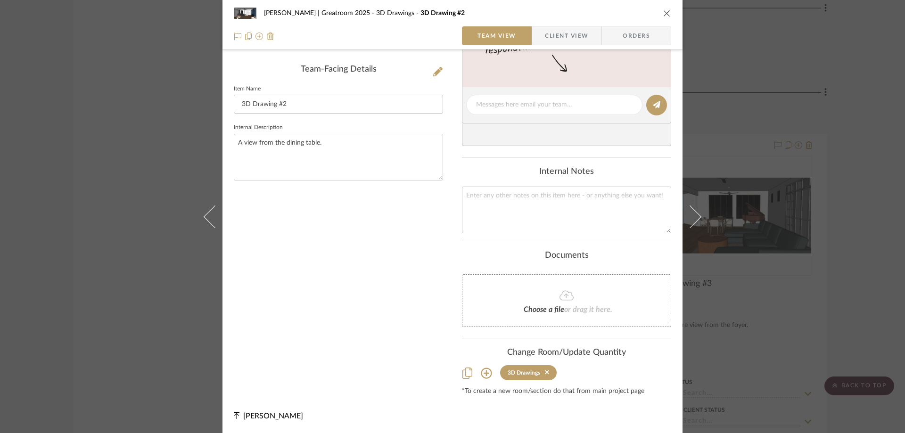
scroll to position [0, 0]
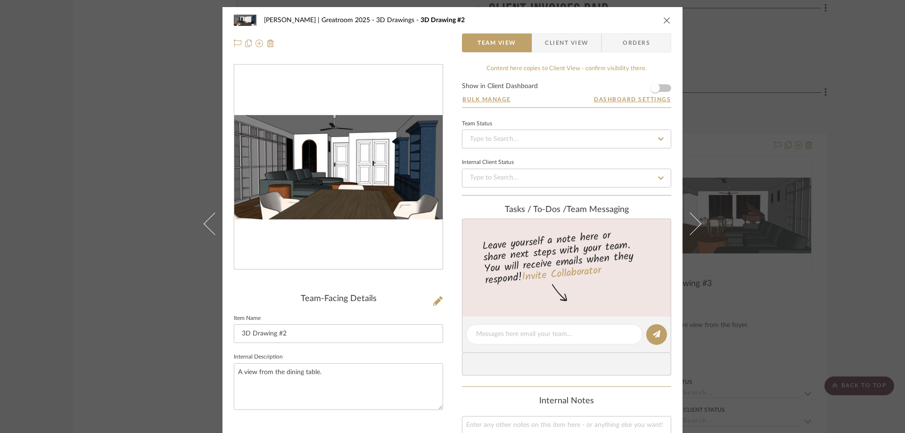
click at [666, 21] on icon "close" at bounding box center [667, 20] width 8 height 8
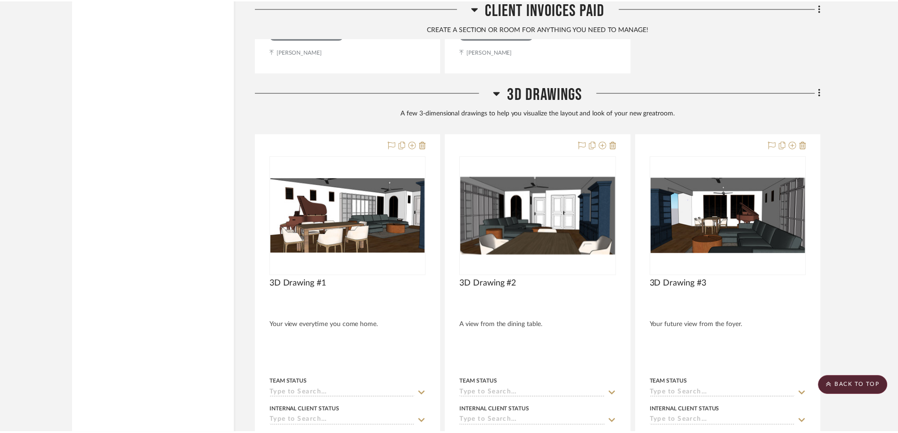
scroll to position [3167, 0]
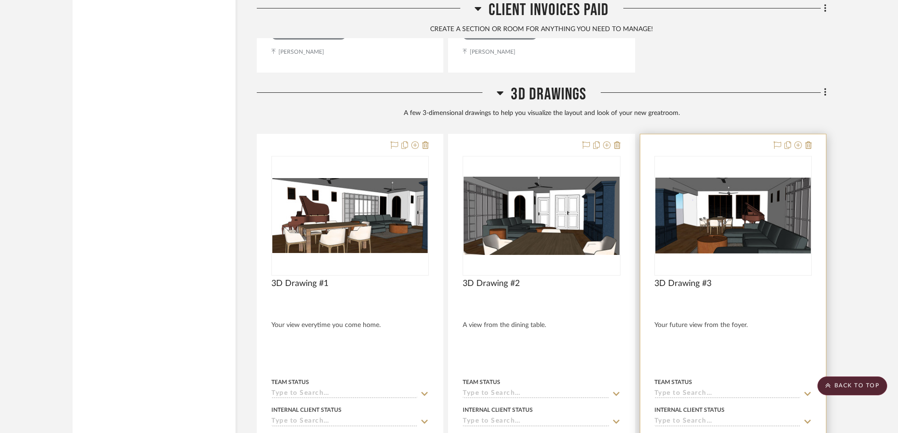
click at [725, 134] on div at bounding box center [734, 341] width 186 height 414
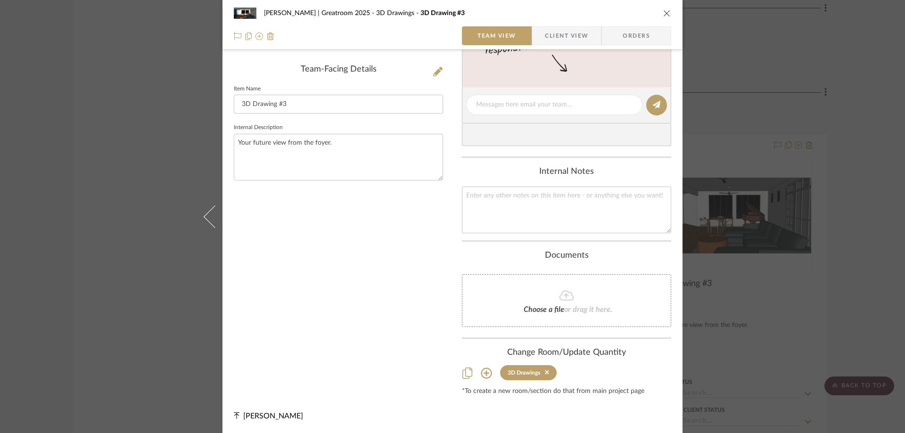
scroll to position [0, 0]
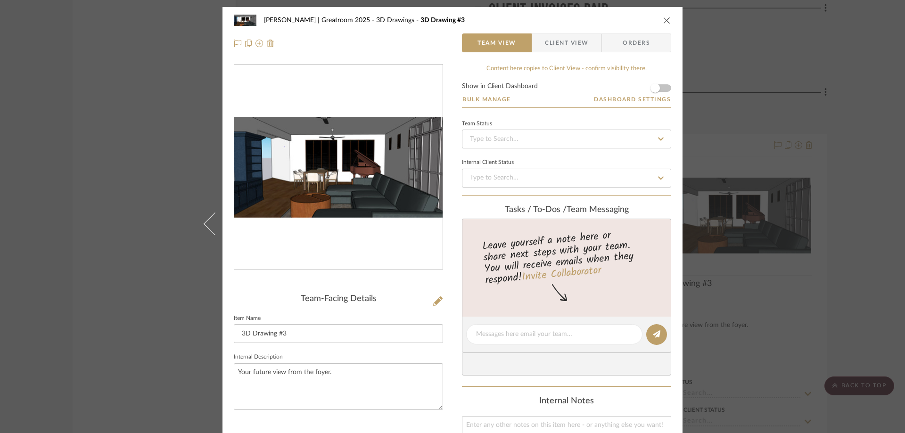
click at [673, 21] on div "[PERSON_NAME] | Greatroom 2025 3D Drawings 3D Drawing #3 Team View Client View …" at bounding box center [453, 31] width 460 height 49
click at [665, 21] on icon "close" at bounding box center [667, 20] width 8 height 8
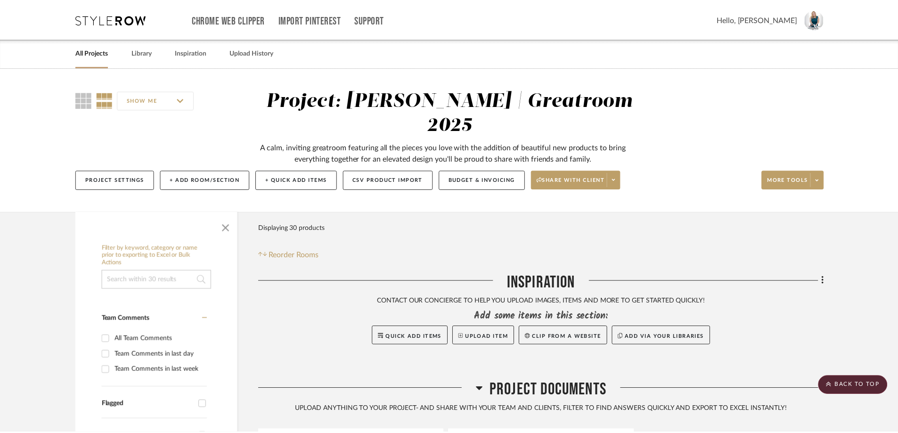
scroll to position [3167, 0]
